Goal: Download file/media

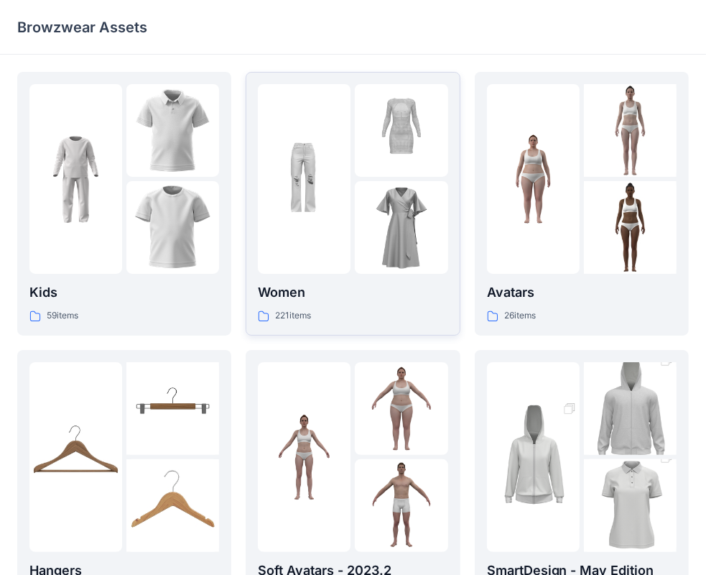
click at [313, 170] on img at bounding box center [304, 179] width 93 height 93
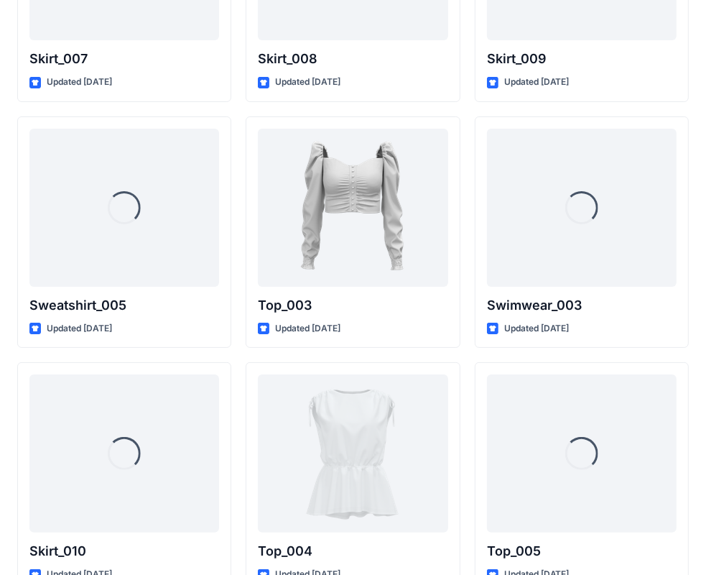
scroll to position [7419, 0]
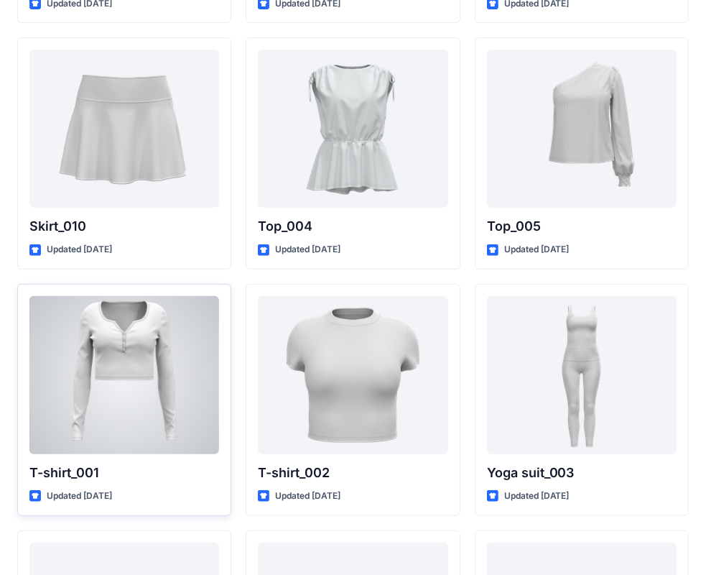
click at [126, 354] on div at bounding box center [124, 375] width 190 height 158
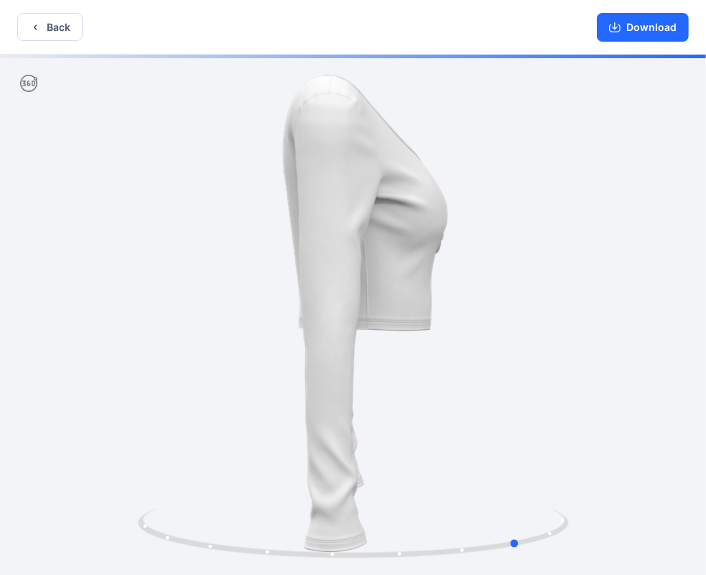
drag, startPoint x: 520, startPoint y: 274, endPoint x: 257, endPoint y: 239, distance: 266.1
click at [257, 239] on div at bounding box center [353, 316] width 706 height 523
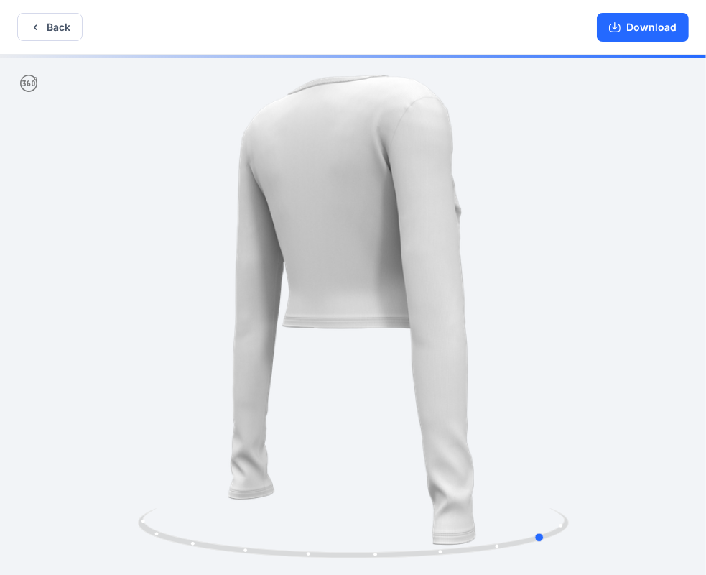
drag, startPoint x: 282, startPoint y: 240, endPoint x: 291, endPoint y: 240, distance: 9.3
click at [291, 240] on div at bounding box center [353, 316] width 706 height 523
click at [642, 21] on button "Download" at bounding box center [643, 27] width 92 height 29
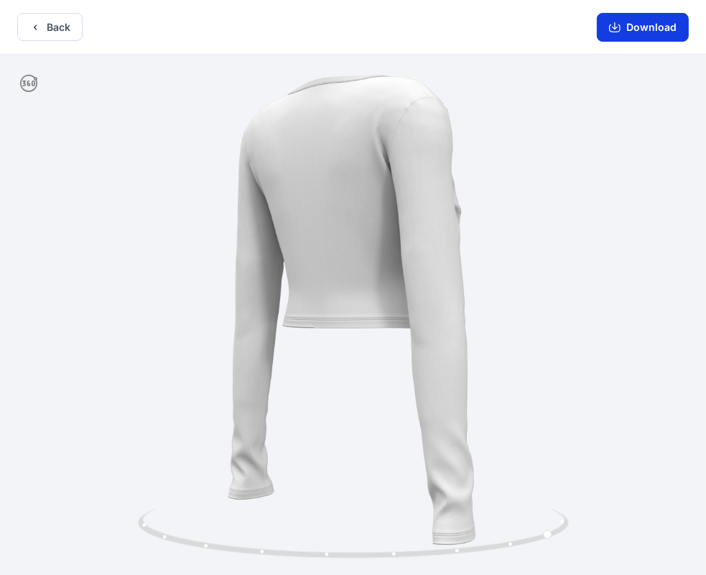
click at [642, 27] on button "Download" at bounding box center [643, 27] width 92 height 29
click at [625, 24] on button "Download" at bounding box center [643, 27] width 92 height 29
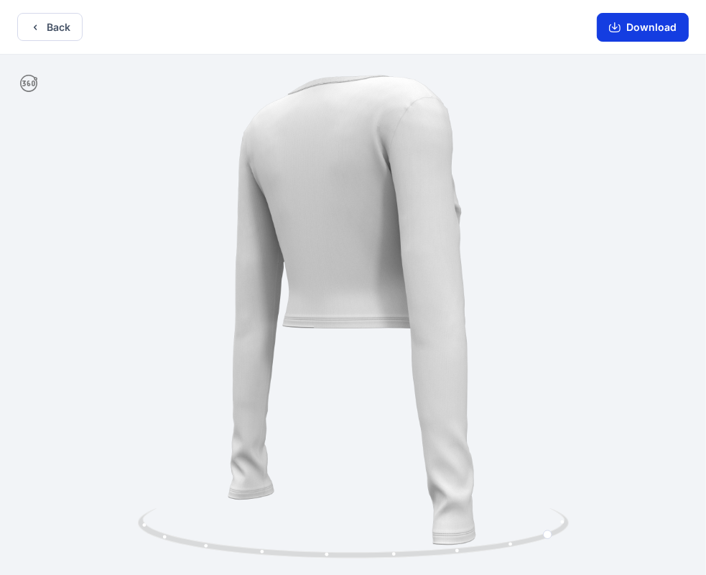
click at [620, 25] on icon "button" at bounding box center [614, 27] width 11 height 11
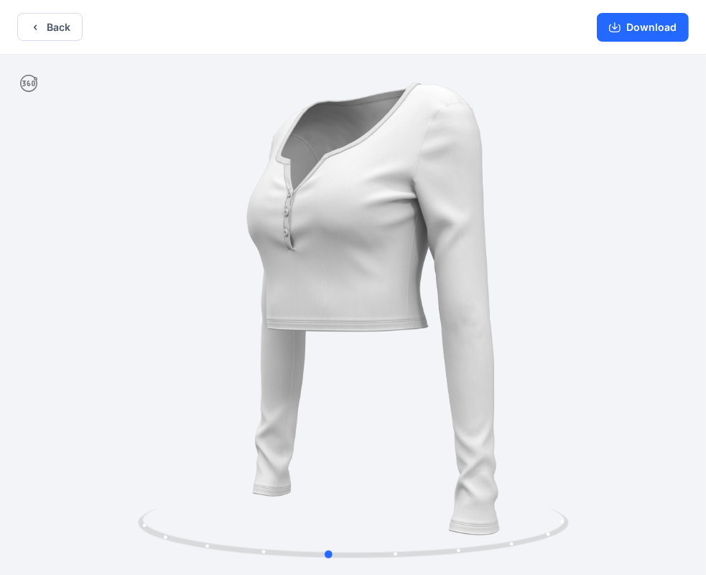
drag, startPoint x: 471, startPoint y: 222, endPoint x: 241, endPoint y: 231, distance: 230.1
click at [241, 231] on div at bounding box center [353, 316] width 706 height 523
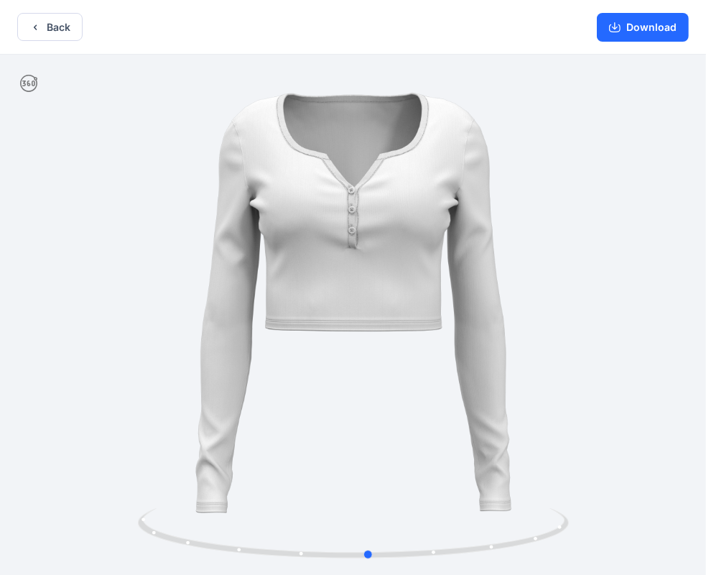
drag, startPoint x: 433, startPoint y: 193, endPoint x: 483, endPoint y: 193, distance: 49.6
click at [483, 193] on div at bounding box center [353, 316] width 706 height 523
click at [629, 29] on button "Download" at bounding box center [643, 27] width 92 height 29
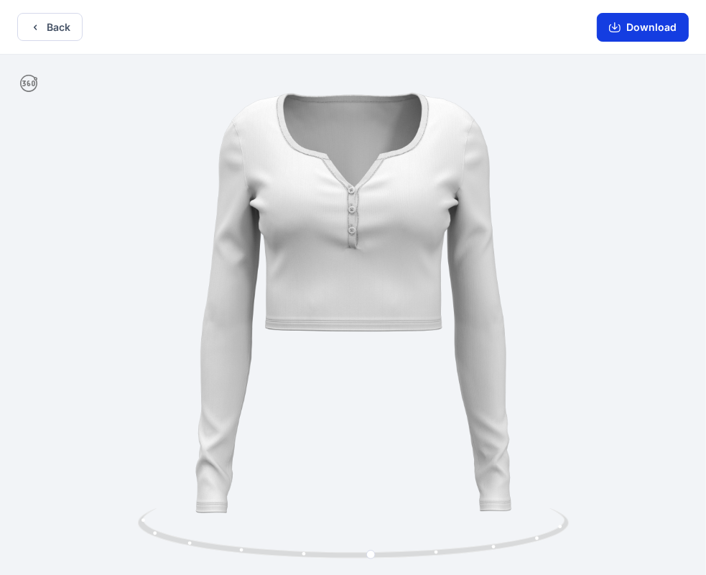
click at [635, 27] on button "Download" at bounding box center [643, 27] width 92 height 29
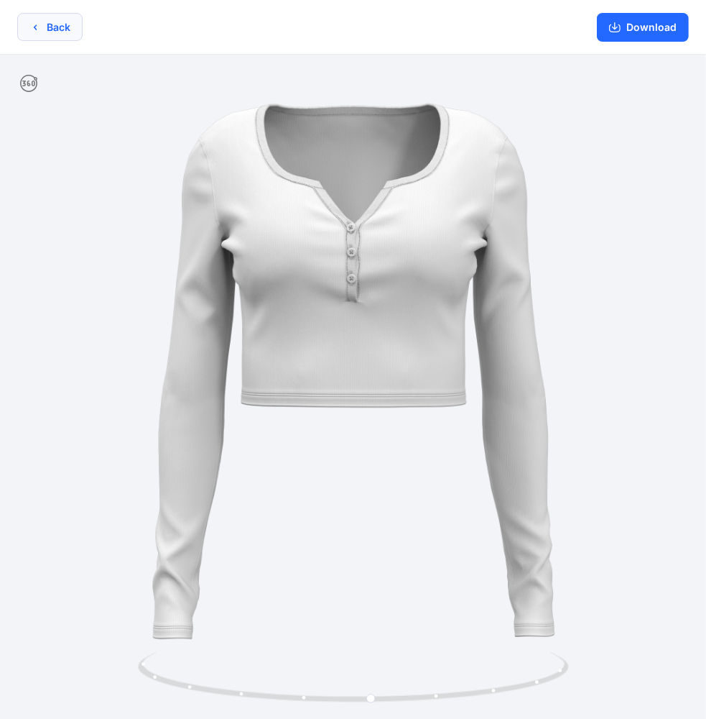
click at [26, 26] on button "Back" at bounding box center [49, 27] width 65 height 28
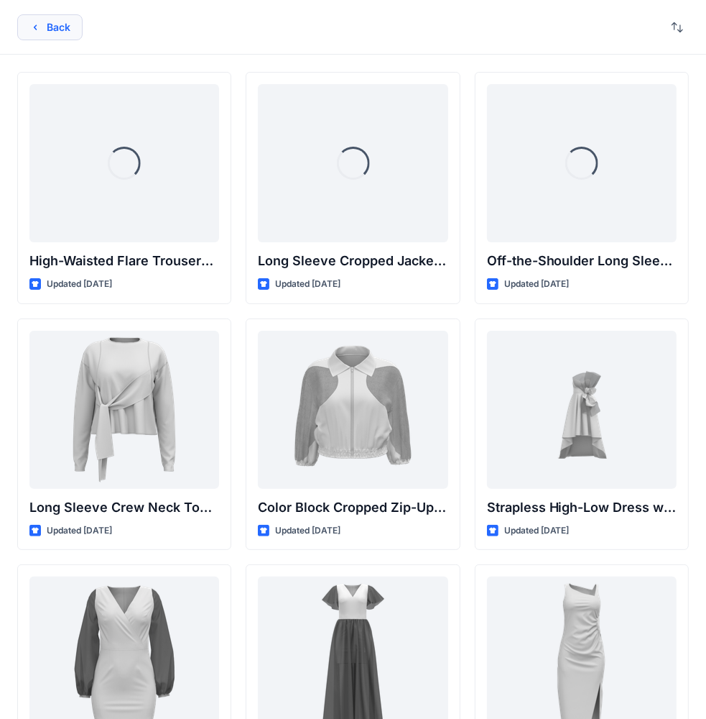
click at [57, 32] on button "Back" at bounding box center [49, 27] width 65 height 26
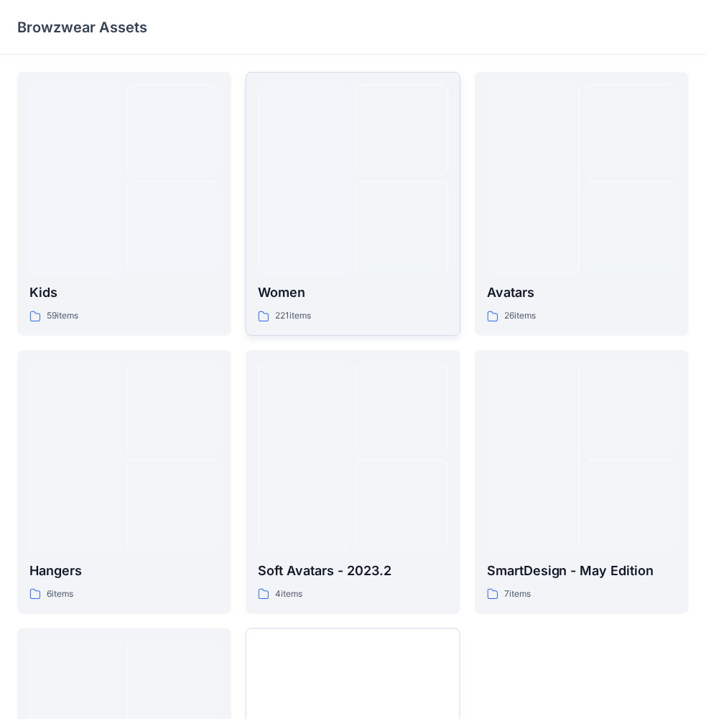
click at [353, 224] on div at bounding box center [353, 179] width 190 height 190
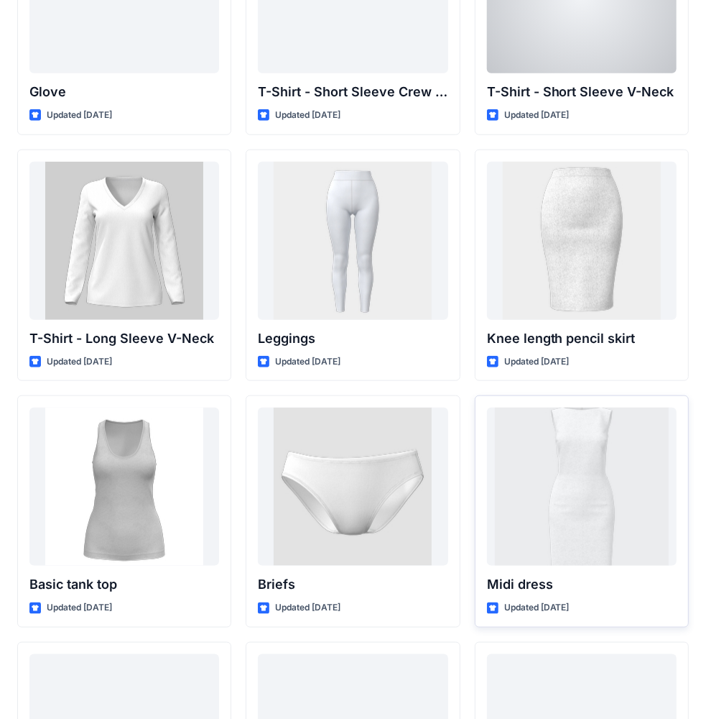
scroll to position [11569, 0]
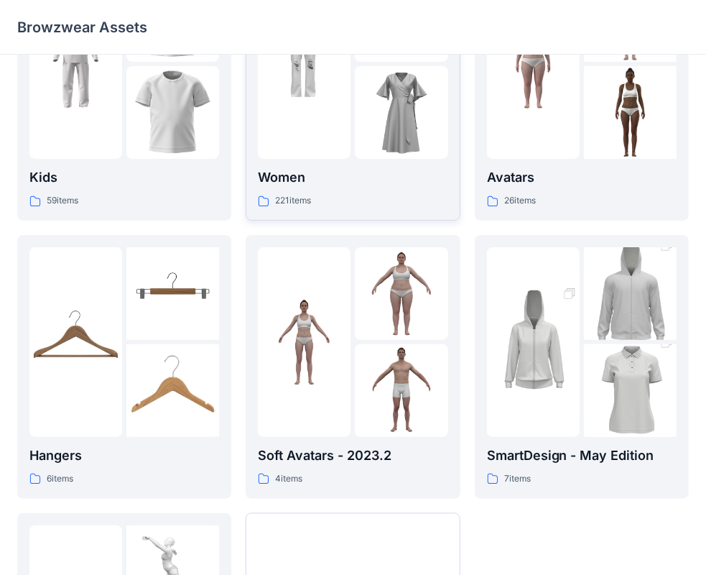
scroll to position [109, 0]
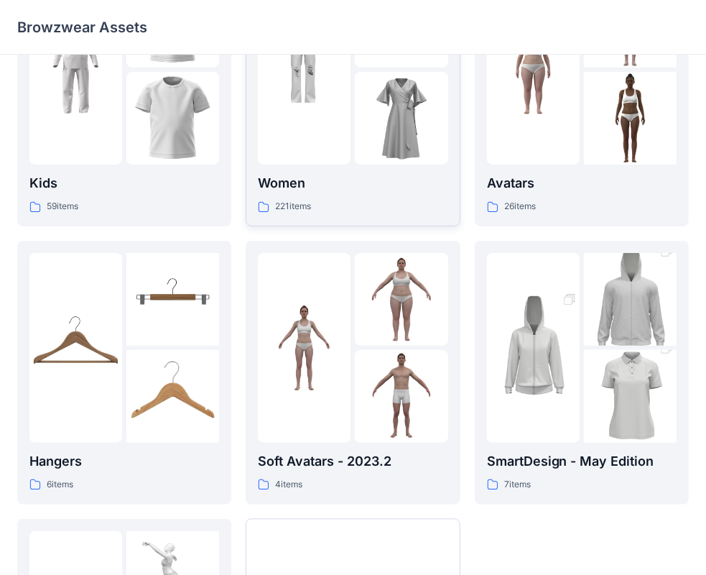
click at [354, 153] on div at bounding box center [353, 70] width 190 height 190
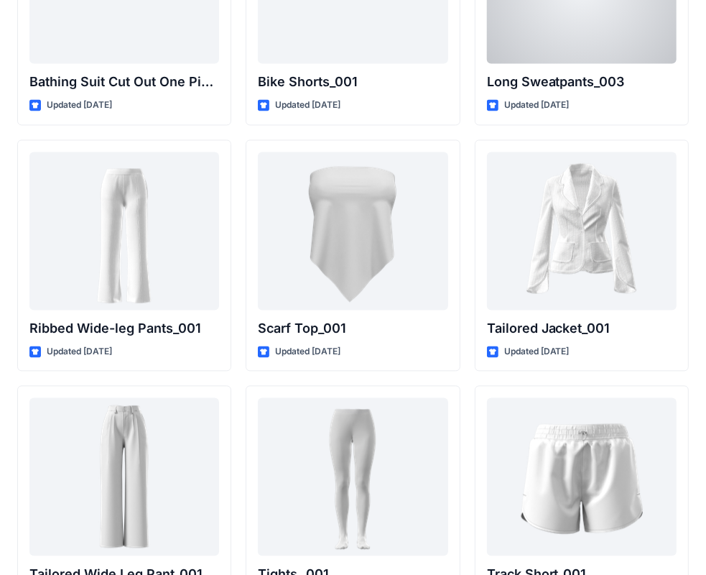
scroll to position [16221, 0]
